Goal: Check status: Check status

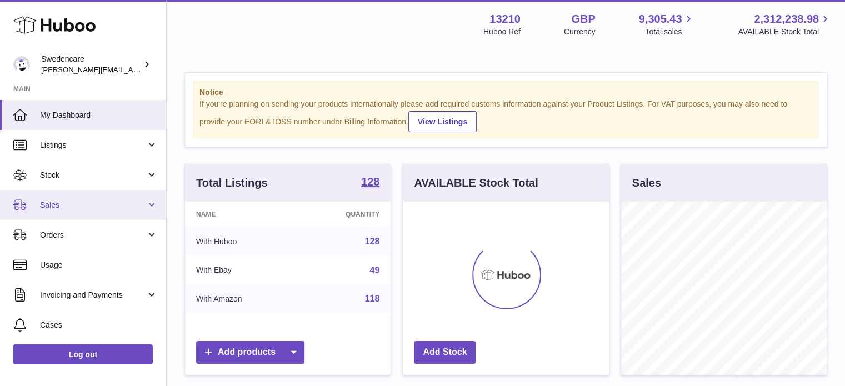
scroll to position [173, 206]
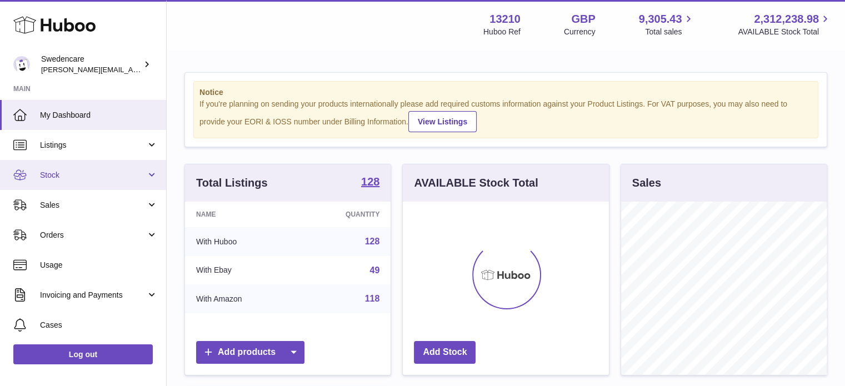
click at [86, 171] on span "Stock" at bounding box center [93, 175] width 106 height 11
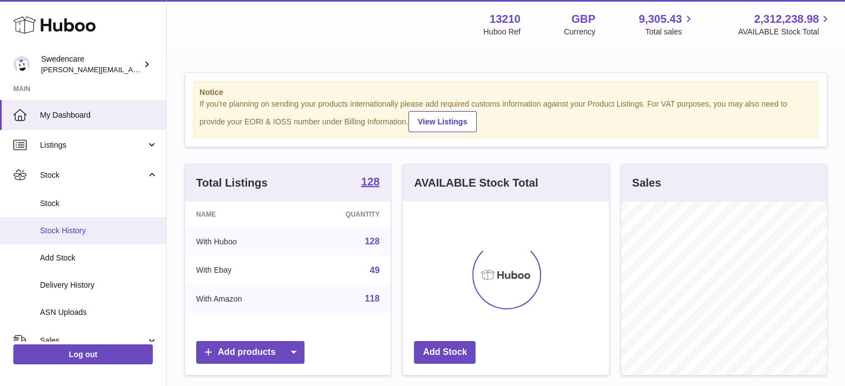
click at [81, 233] on span "Stock History" at bounding box center [99, 231] width 118 height 11
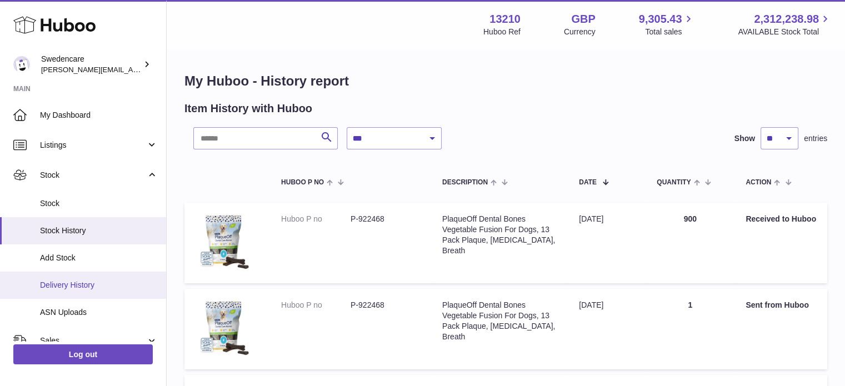
click at [75, 289] on span "Delivery History" at bounding box center [99, 285] width 118 height 11
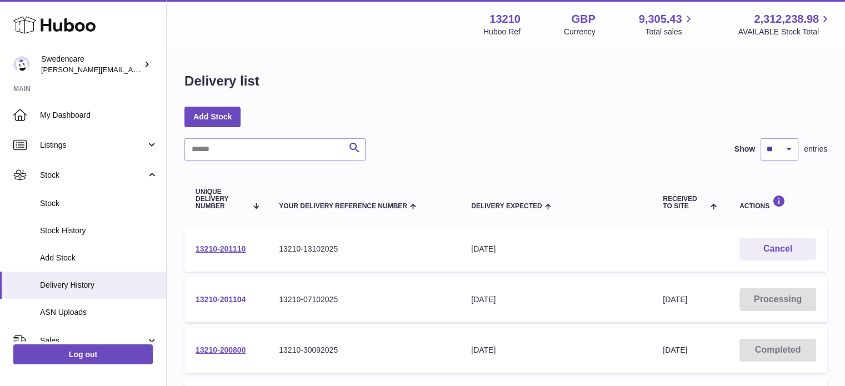
click at [229, 299] on link "13210-201104" at bounding box center [221, 299] width 50 height 9
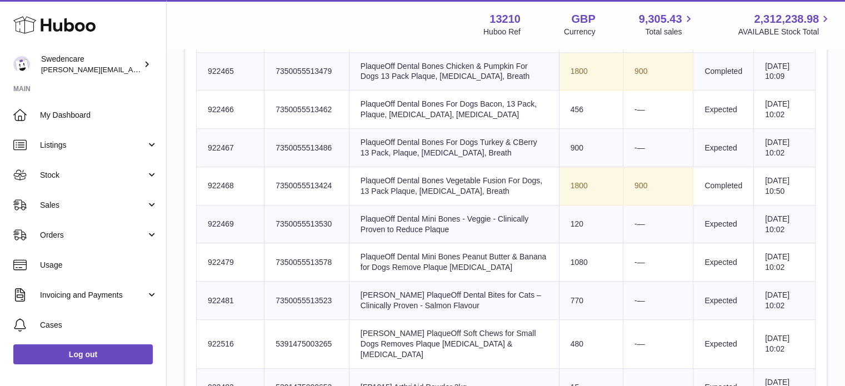
scroll to position [794, 0]
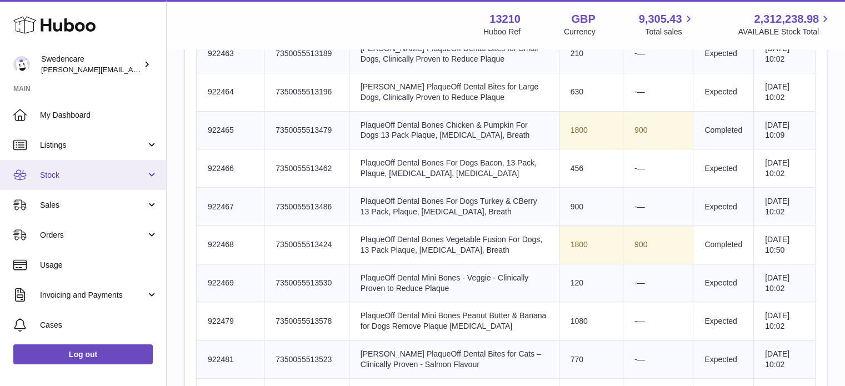
click at [69, 177] on span "Stock" at bounding box center [93, 175] width 106 height 11
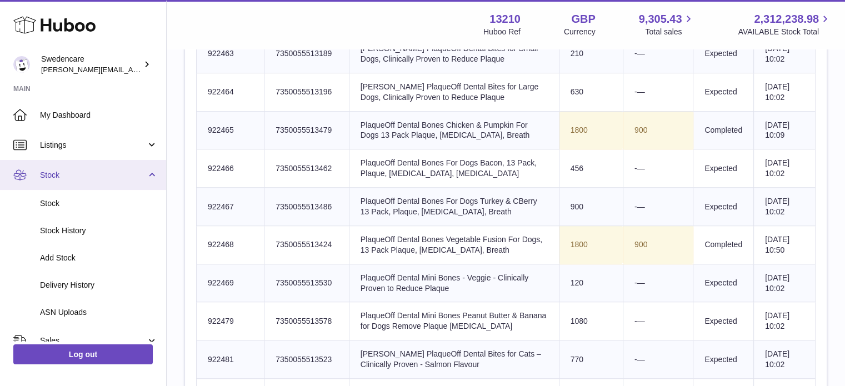
click at [74, 174] on span "Stock" at bounding box center [93, 175] width 106 height 11
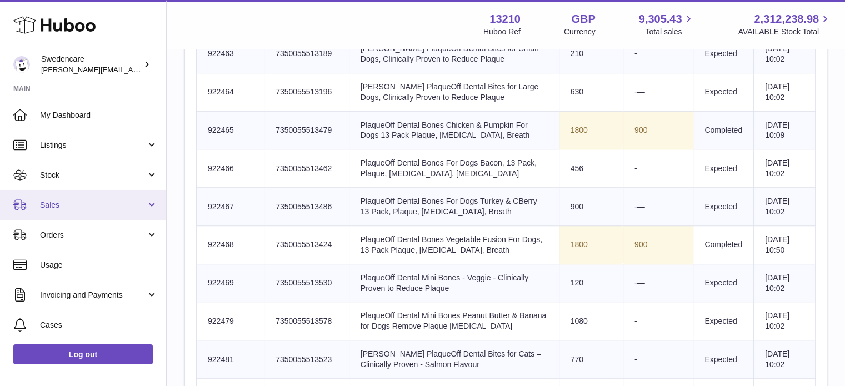
click at [72, 202] on span "Sales" at bounding box center [93, 205] width 106 height 11
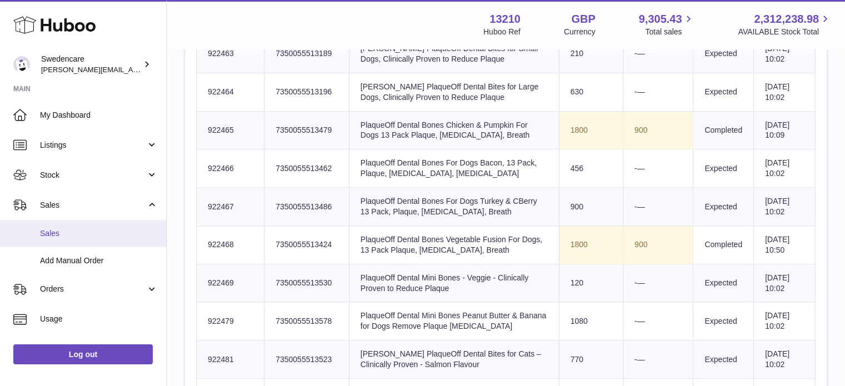
click at [70, 235] on span "Sales" at bounding box center [99, 233] width 118 height 11
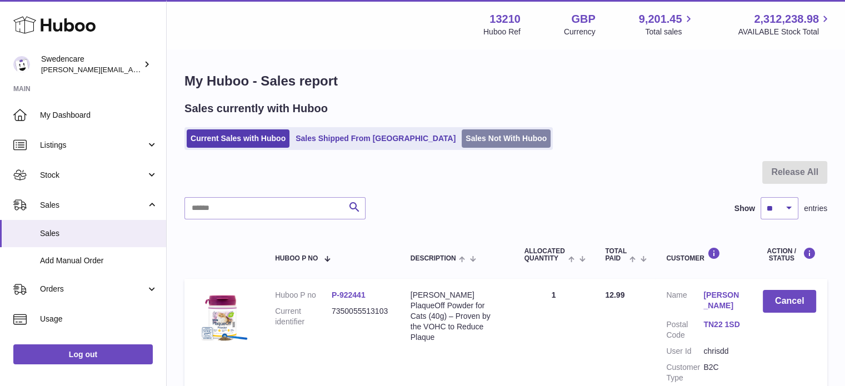
click at [462, 146] on link "Sales Not With Huboo" at bounding box center [506, 138] width 89 height 18
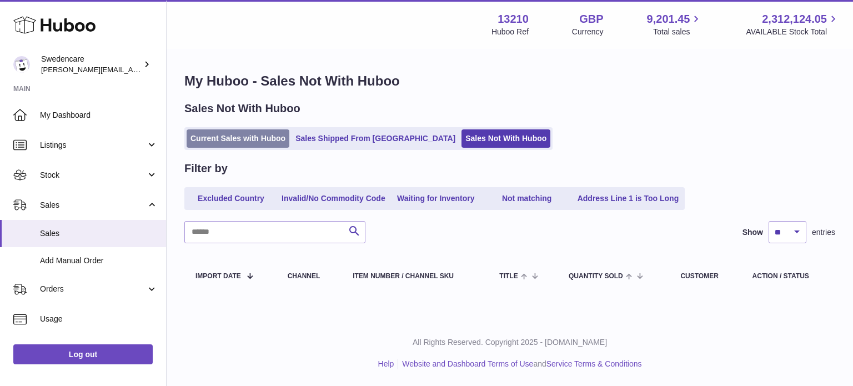
click at [240, 138] on link "Current Sales with Huboo" at bounding box center [238, 138] width 103 height 18
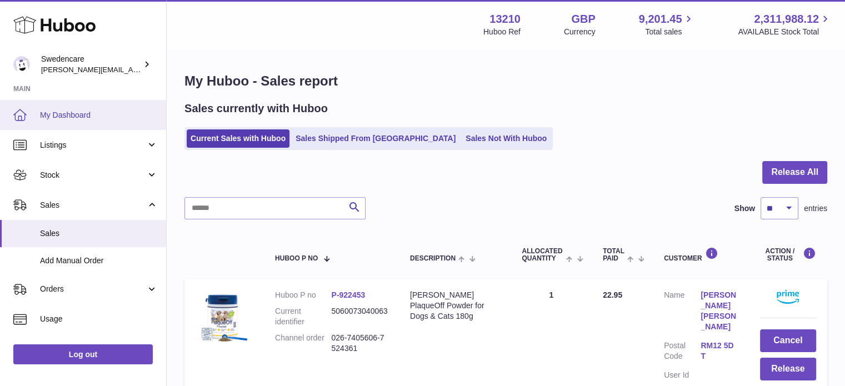
click at [60, 119] on span "My Dashboard" at bounding box center [99, 115] width 118 height 11
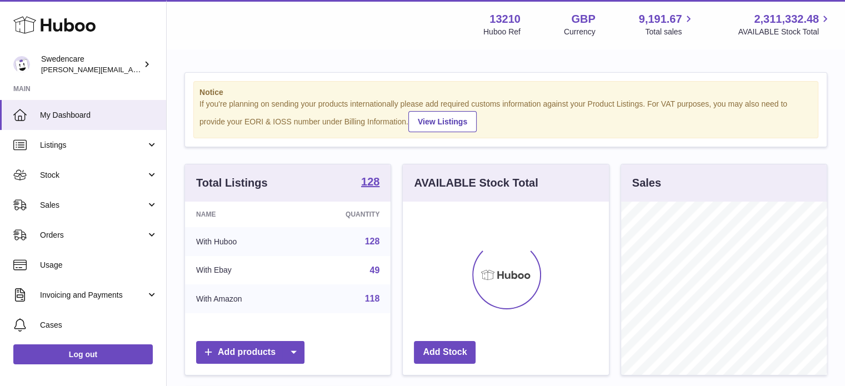
scroll to position [173, 206]
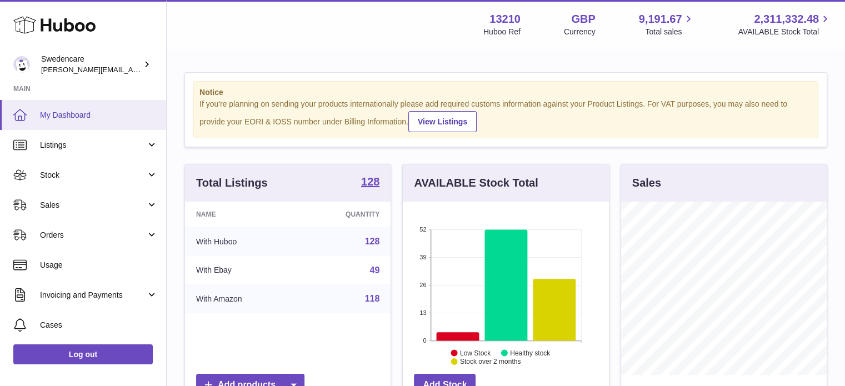
click at [86, 124] on link "My Dashboard" at bounding box center [83, 115] width 166 height 30
